Goal: Navigation & Orientation: Find specific page/section

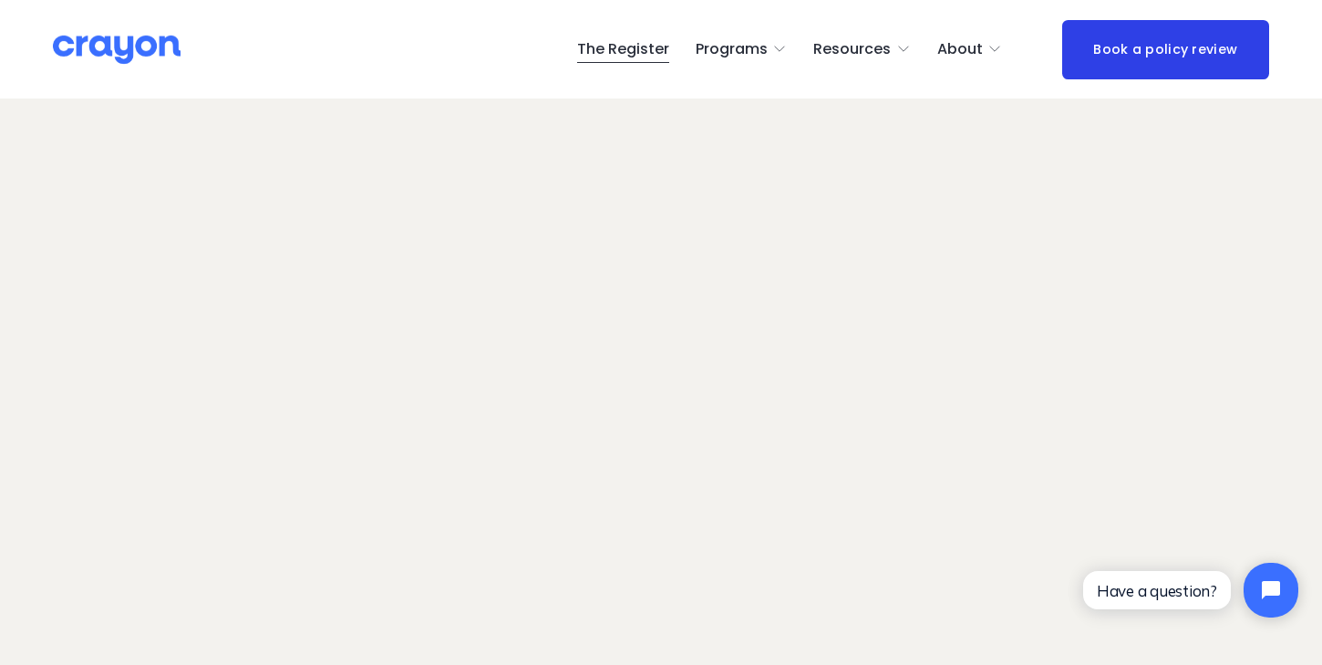
click at [0, 0] on span "About Us" at bounding box center [0, 0] width 0 height 0
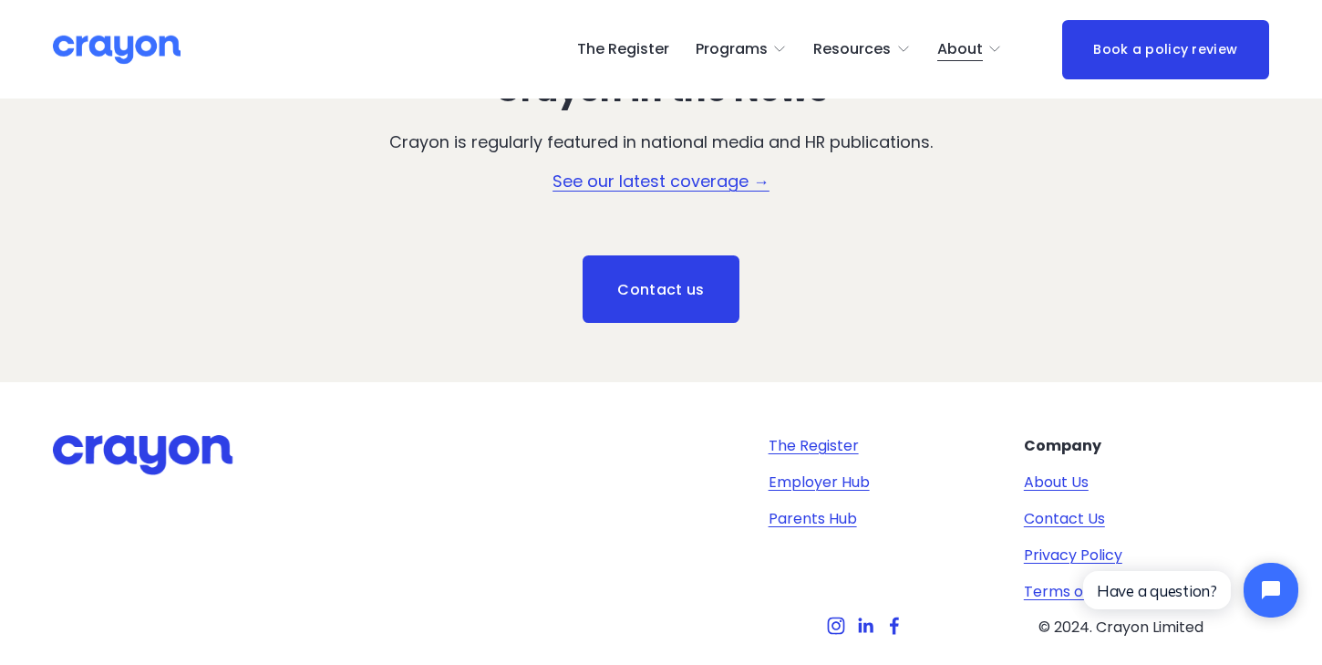
scroll to position [2516, 0]
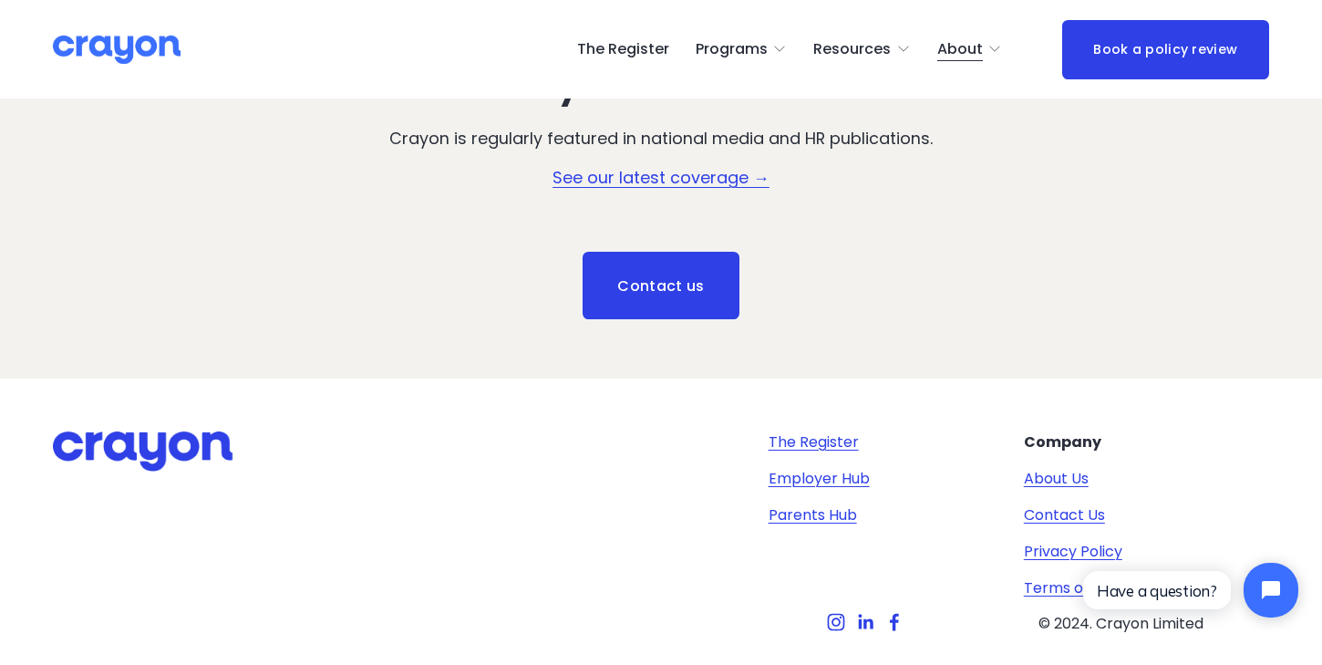
click at [159, 431] on div at bounding box center [201, 451] width 296 height 40
click at [632, 54] on link "The Register" at bounding box center [623, 49] width 92 height 29
